Goal: Task Accomplishment & Management: Manage account settings

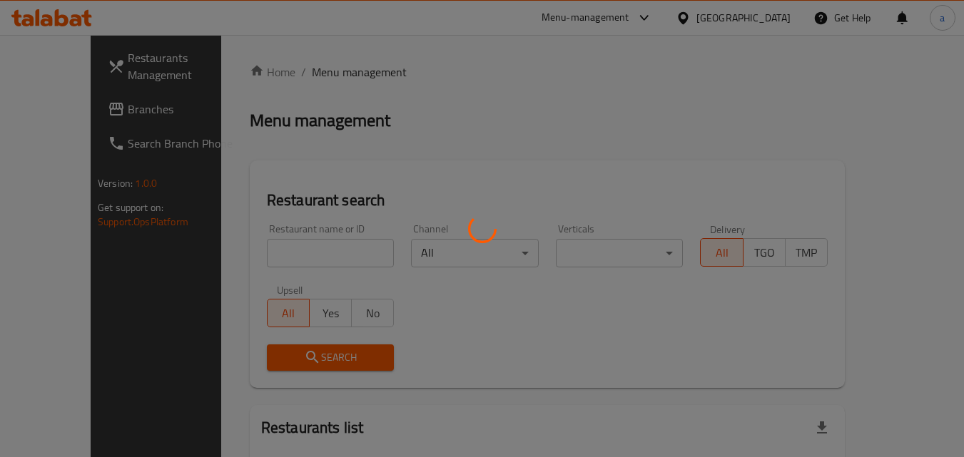
click at [775, 14] on div at bounding box center [482, 228] width 964 height 457
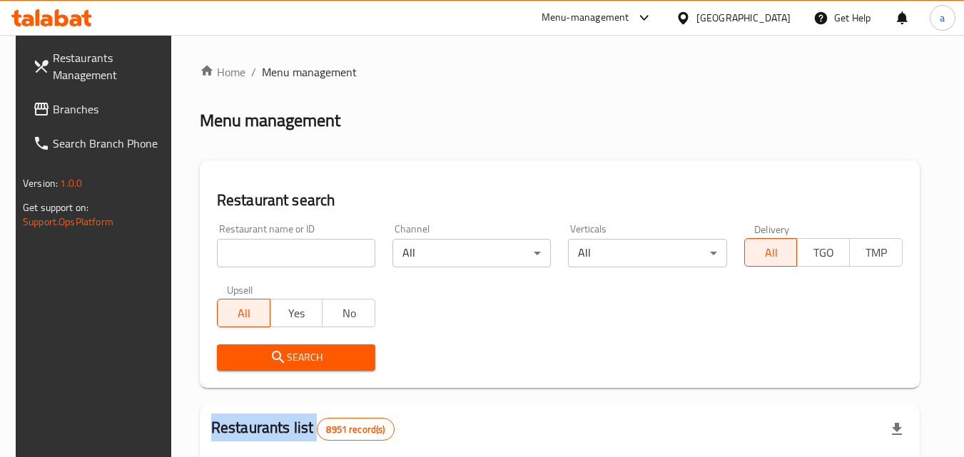
click at [775, 35] on div "​ Menu-management [GEOGRAPHIC_DATA] Get Help a Restaurants Management Branches …" at bounding box center [482, 246] width 964 height 422
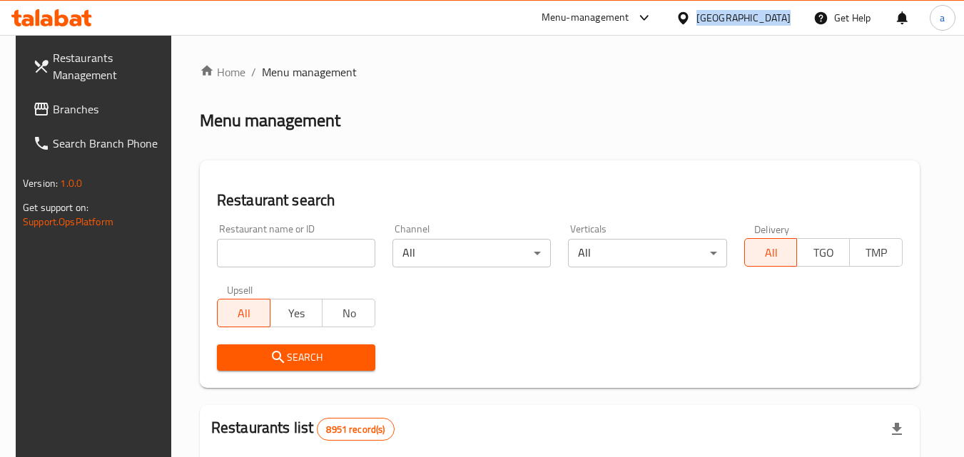
click at [775, 14] on div "[GEOGRAPHIC_DATA]" at bounding box center [743, 18] width 94 height 16
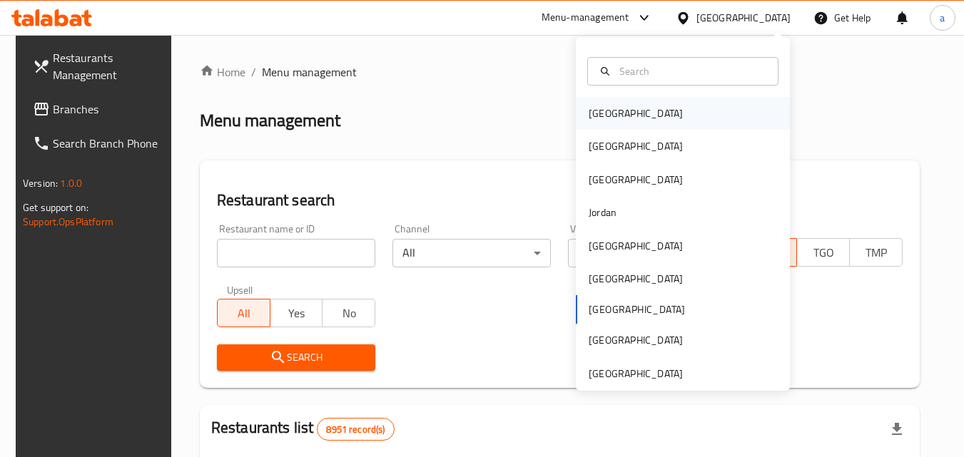
click at [606, 120] on div "[GEOGRAPHIC_DATA]" at bounding box center [636, 114] width 94 height 16
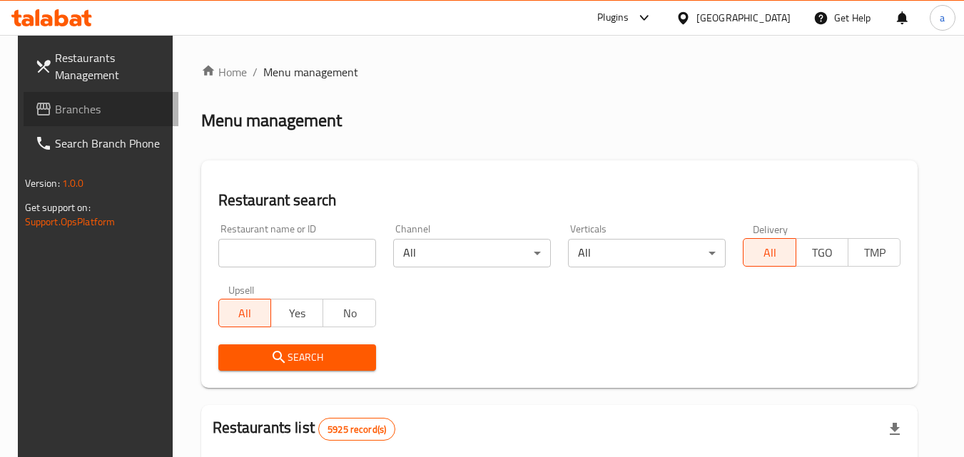
click at [63, 98] on link "Branches" at bounding box center [102, 109] width 156 height 34
